Goal: Download file/media

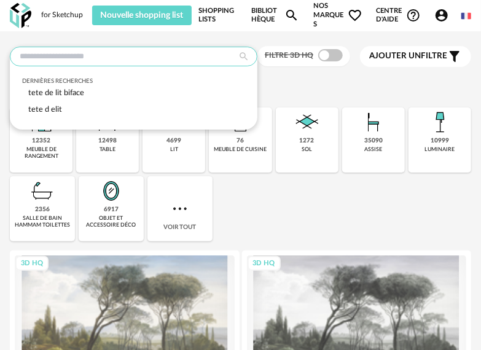
click at [92, 58] on input "text" at bounding box center [133, 57] width 247 height 20
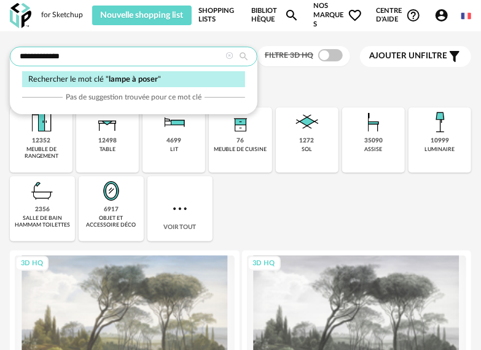
type input "**********"
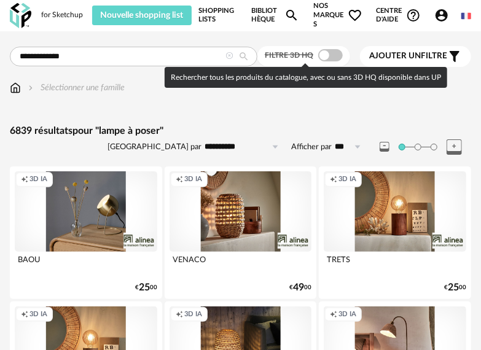
click at [336, 54] on span at bounding box center [330, 55] width 25 height 12
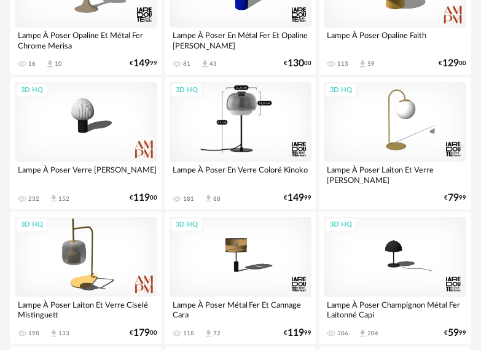
scroll to position [368, 0]
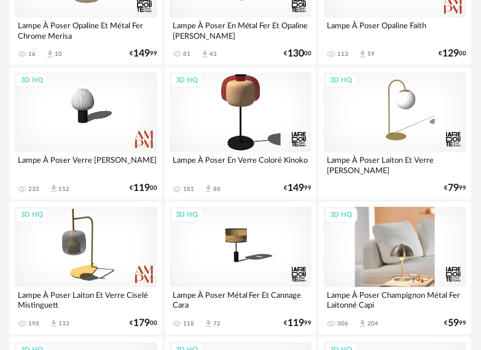
click at [421, 268] on div "3D HQ" at bounding box center [394, 247] width 142 height 80
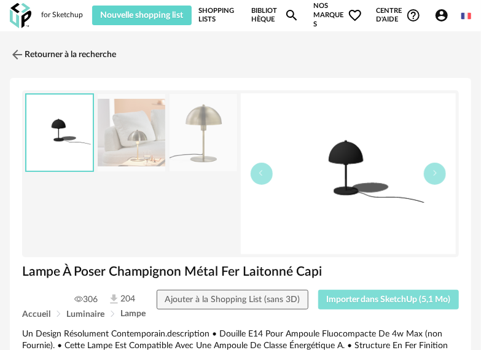
click at [397, 300] on span "Importer dans SketchUp (5,1 Mo)" at bounding box center [388, 299] width 125 height 9
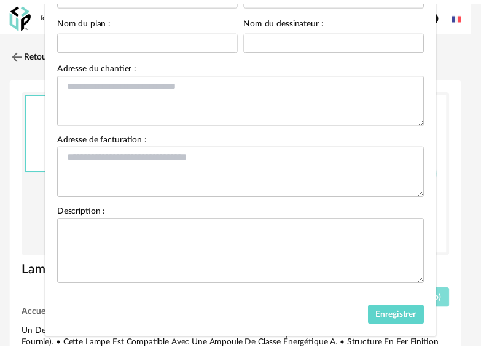
scroll to position [141, 0]
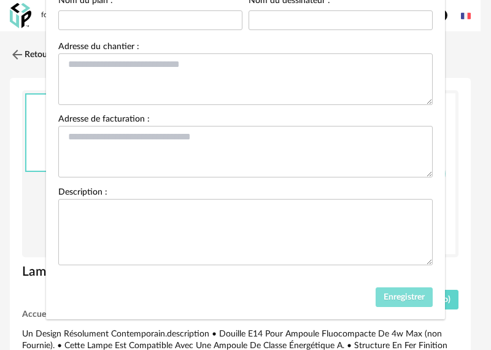
click at [412, 300] on span "Enregistrer" at bounding box center [404, 297] width 41 height 9
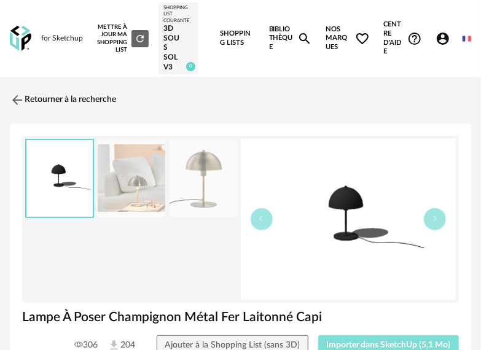
click at [377, 343] on button "Importer dans SketchUp (5,1 Mo)" at bounding box center [388, 345] width 141 height 20
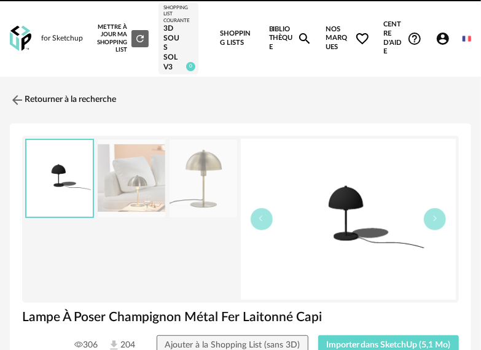
scroll to position [246, 0]
